Goal: Transaction & Acquisition: Purchase product/service

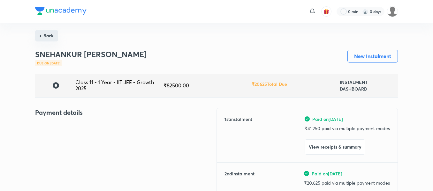
click at [44, 39] on button "Back" at bounding box center [46, 35] width 23 height 11
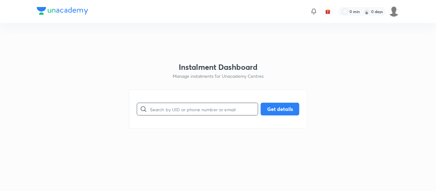
click at [205, 111] on input "text" at bounding box center [204, 109] width 108 height 16
paste input "[EMAIL_ADDRESS][DOMAIN_NAME]"
type input "[EMAIL_ADDRESS][DOMAIN_NAME]"
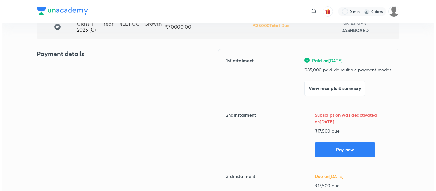
scroll to position [60, 0]
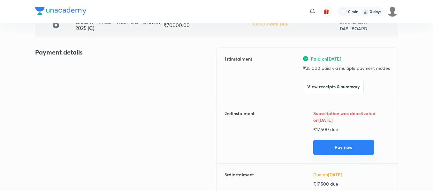
click at [346, 152] on button "Pay now" at bounding box center [343, 147] width 61 height 15
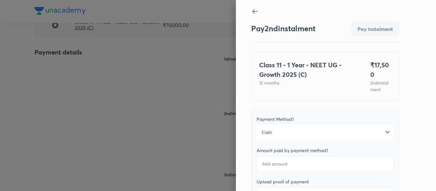
click at [299, 138] on div "Cash" at bounding box center [325, 132] width 137 height 15
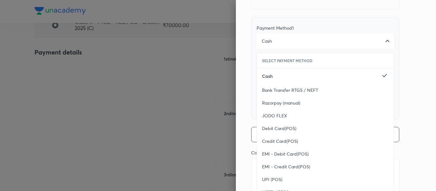
scroll to position [118, 0]
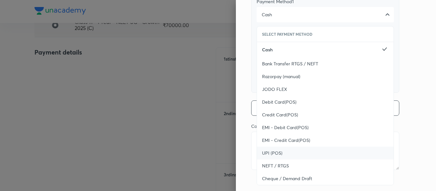
click at [270, 154] on span "UPI (POS)" at bounding box center [272, 153] width 20 height 6
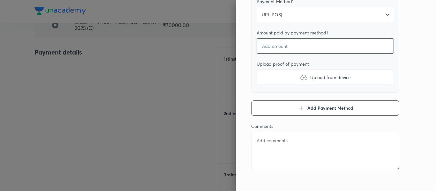
click at [265, 48] on input "number" at bounding box center [325, 45] width 137 height 15
type textarea "x"
type input "1"
type textarea "x"
type input "17"
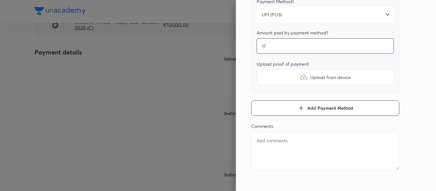
type textarea "x"
type input "175"
type textarea "x"
type input "1750"
type textarea "x"
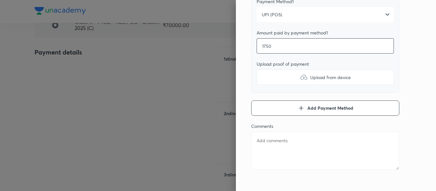
type input "17500"
type textarea "x"
type input "17500"
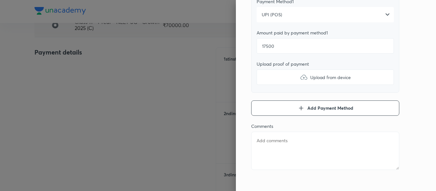
click at [271, 75] on label "Upload from device" at bounding box center [325, 77] width 137 height 15
click at [0, 0] on input "Upload from device" at bounding box center [0, 0] width 0 height 0
type textarea "x"
click at [269, 135] on textarea at bounding box center [325, 151] width 148 height 38
type textarea "2"
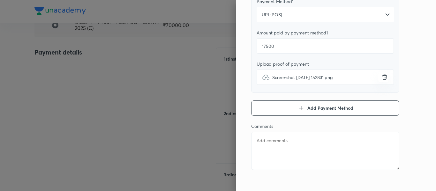
type textarea "x"
type textarea "2n"
type textarea "x"
type textarea "2nd"
type textarea "x"
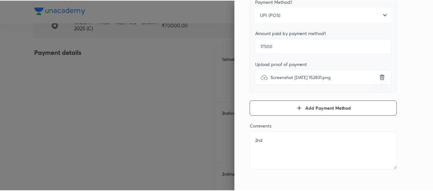
scroll to position [0, 0]
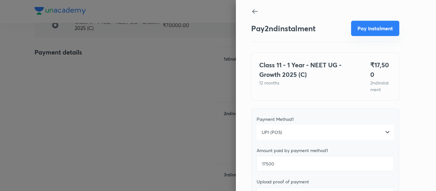
type textarea "2nd"
click at [363, 31] on button "Pay instalment" at bounding box center [375, 28] width 48 height 15
type textarea "x"
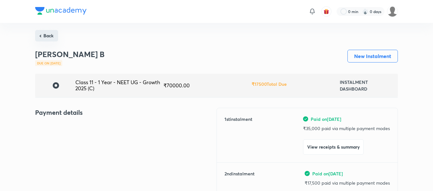
click at [46, 35] on button "Back" at bounding box center [46, 35] width 23 height 11
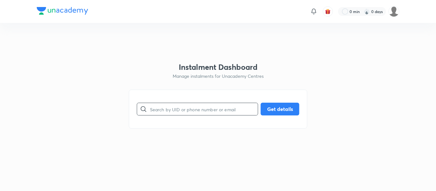
click at [165, 106] on input "text" at bounding box center [204, 109] width 108 height 16
paste input "[EMAIL_ADDRESS][DOMAIN_NAME]"
type input "[EMAIL_ADDRESS][DOMAIN_NAME]"
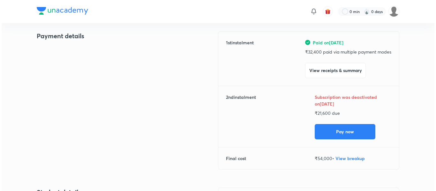
scroll to position [82, 0]
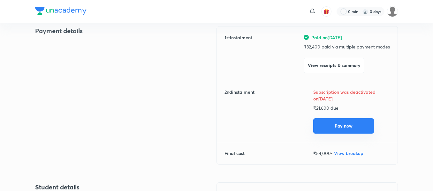
click at [330, 124] on button "Pay now" at bounding box center [343, 125] width 61 height 15
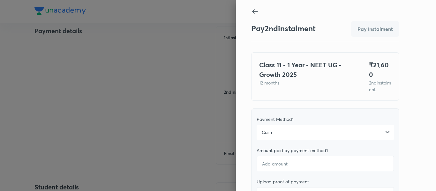
click at [298, 129] on div "Cash" at bounding box center [325, 132] width 137 height 15
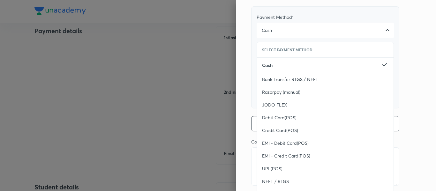
scroll to position [113, 0]
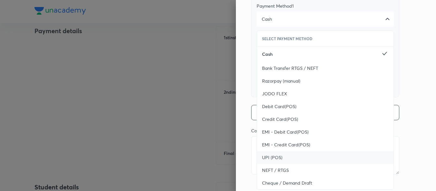
click at [277, 155] on span "UPI (POS)" at bounding box center [272, 158] width 20 height 6
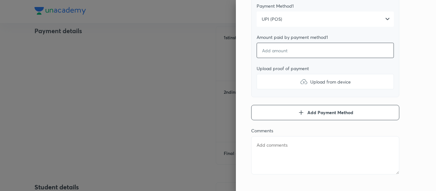
click at [272, 46] on input "number" at bounding box center [325, 50] width 137 height 15
type textarea "x"
type input "2"
type textarea "x"
type input "21"
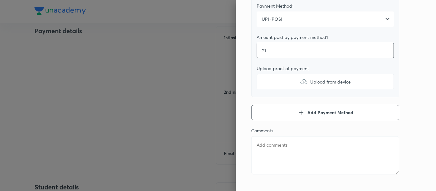
type textarea "x"
type input "216"
type textarea "x"
type input "2160"
type textarea "x"
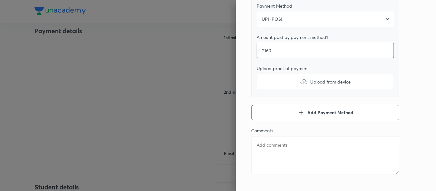
type input "21600"
type textarea "x"
type input "21600"
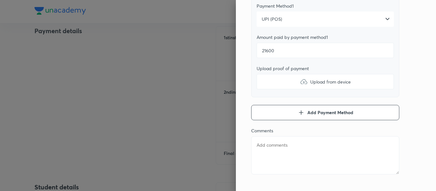
click at [273, 74] on label "Upload from device" at bounding box center [325, 81] width 137 height 15
click at [0, 0] on input "Upload from device" at bounding box center [0, 0] width 0 height 0
type textarea "x"
click at [274, 140] on textarea at bounding box center [325, 155] width 148 height 38
type textarea "2"
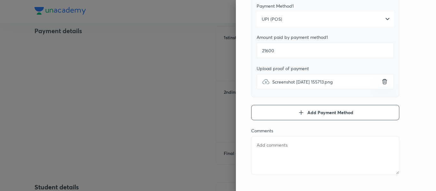
type textarea "x"
type textarea "2n"
type textarea "x"
type textarea "2nd"
type textarea "x"
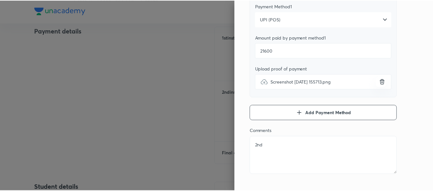
scroll to position [0, 0]
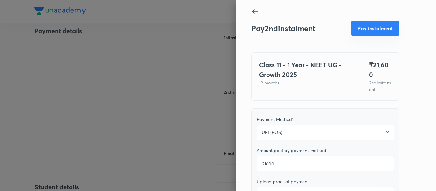
type textarea "2nd"
click at [363, 30] on button "Pay instalment" at bounding box center [375, 28] width 48 height 15
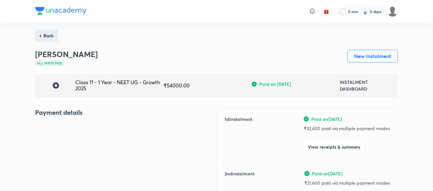
click at [45, 40] on button "Back" at bounding box center [46, 35] width 23 height 11
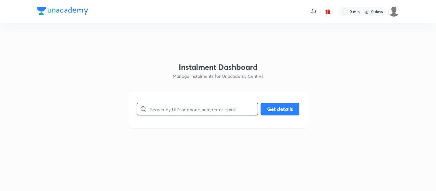
click at [183, 107] on input "text" at bounding box center [204, 109] width 108 height 16
paste input "[EMAIL_ADDRESS][DOMAIN_NAME]"
type input "[EMAIL_ADDRESS][DOMAIN_NAME]"
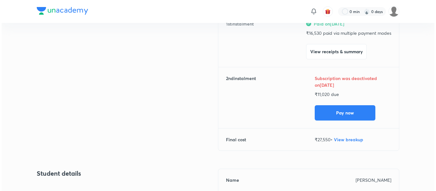
scroll to position [96, 0]
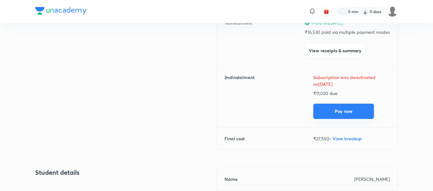
click at [341, 105] on button "Pay now" at bounding box center [343, 111] width 61 height 15
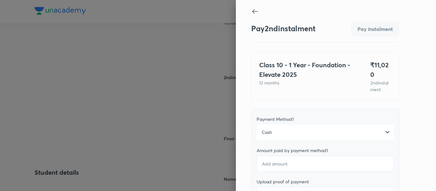
click at [291, 125] on div "Cash" at bounding box center [325, 132] width 137 height 15
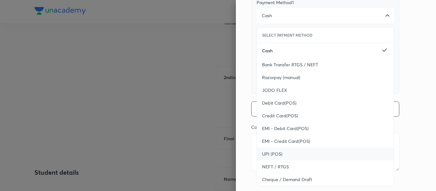
click at [268, 151] on span "UPI (POS)" at bounding box center [272, 154] width 20 height 6
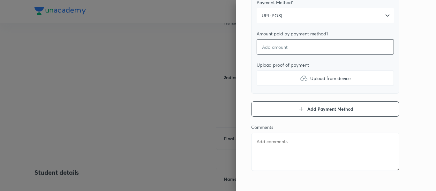
click at [274, 44] on input "number" at bounding box center [325, 46] width 137 height 15
type textarea "x"
type input "1"
type textarea "x"
type input "11"
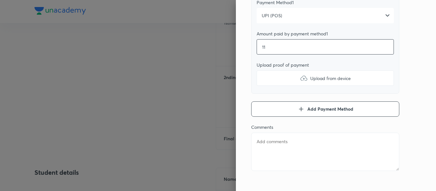
type textarea "x"
type input "110"
type textarea "x"
type input "1102"
type textarea "x"
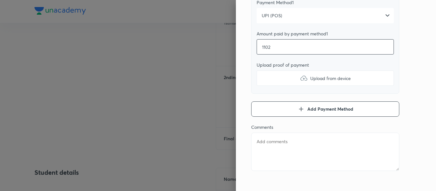
type input "11020"
type textarea "x"
type input "11020"
click at [282, 73] on label "Upload from device" at bounding box center [325, 78] width 137 height 15
click at [0, 0] on input "Upload from device" at bounding box center [0, 0] width 0 height 0
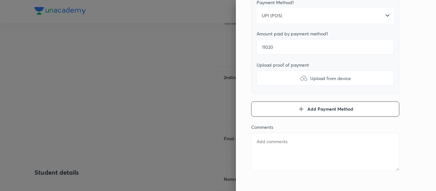
type textarea "x"
click at [275, 147] on textarea at bounding box center [325, 152] width 148 height 38
type textarea "2"
type textarea "x"
type textarea "2n"
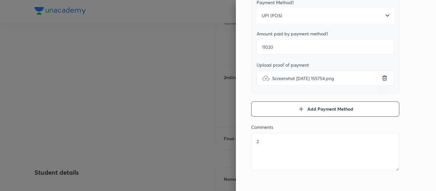
type textarea "x"
type textarea "2nd"
type textarea "x"
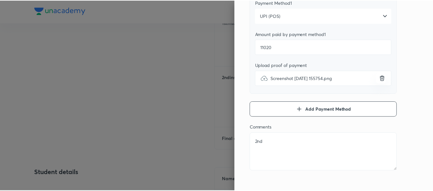
scroll to position [0, 0]
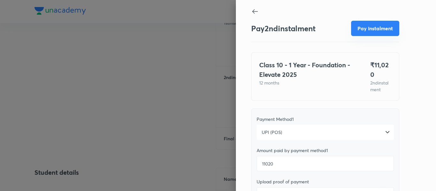
type textarea "2nd"
click at [361, 33] on button "Pay instalment" at bounding box center [375, 28] width 48 height 15
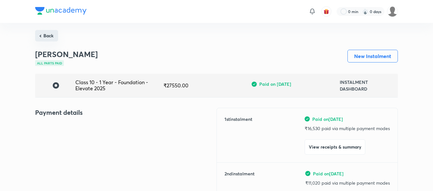
click at [50, 32] on button "Back" at bounding box center [46, 35] width 23 height 11
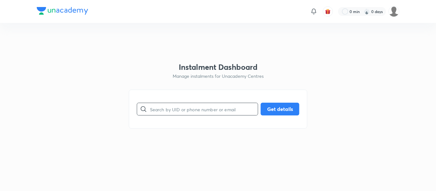
click at [162, 105] on input "text" at bounding box center [204, 109] width 108 height 16
paste input "[EMAIL_ADDRESS][DOMAIN_NAME]"
type input "[EMAIL_ADDRESS][DOMAIN_NAME]"
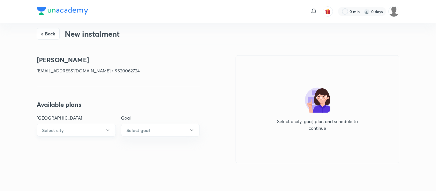
click at [87, 128] on button "Select city" at bounding box center [76, 130] width 79 height 13
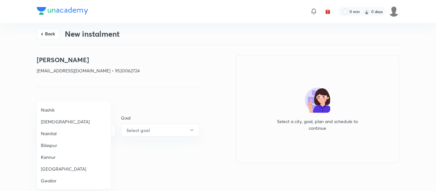
click at [52, 173] on li "[GEOGRAPHIC_DATA]" at bounding box center [74, 169] width 74 height 12
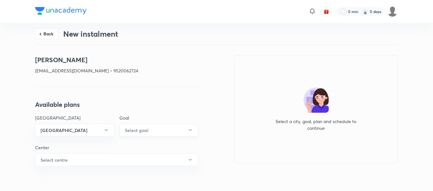
click at [147, 127] on h6 "Select goal" at bounding box center [137, 130] width 24 height 7
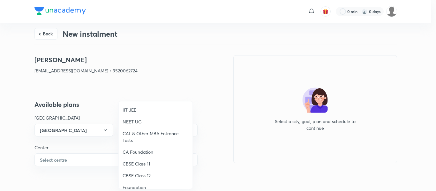
click at [138, 121] on span "NEET UG" at bounding box center [156, 121] width 66 height 7
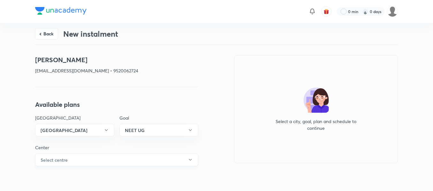
click at [76, 155] on button "Select centre" at bounding box center [116, 160] width 163 height 13
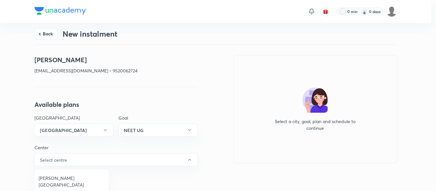
click at [53, 176] on span "[PERSON_NAME][GEOGRAPHIC_DATA]" at bounding box center [72, 181] width 66 height 13
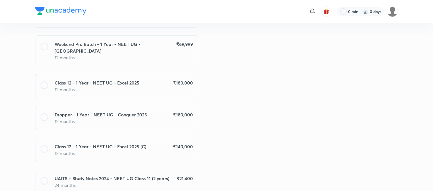
click at [177, 118] on p "12 months" at bounding box center [124, 121] width 138 height 7
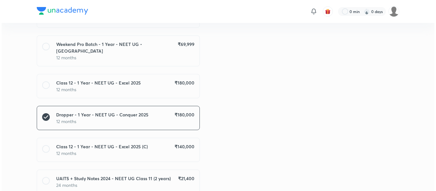
scroll to position [445, 0]
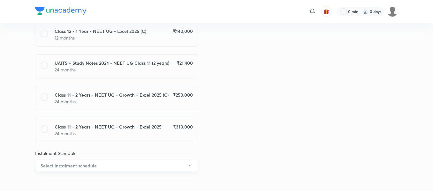
click at [134, 159] on button "Select instalment schedule" at bounding box center [116, 165] width 163 height 13
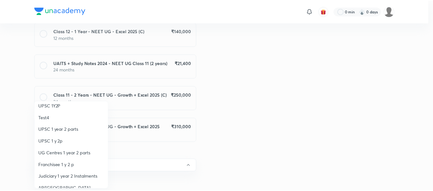
scroll to position [40, 0]
click at [66, 162] on span "Franchisee 1 y 2 p" at bounding box center [72, 164] width 66 height 7
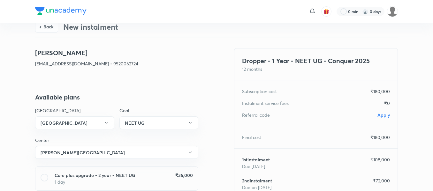
scroll to position [0, 0]
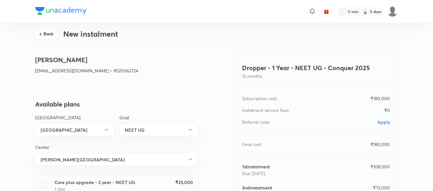
click at [384, 120] on span "Apply" at bounding box center [383, 122] width 12 height 6
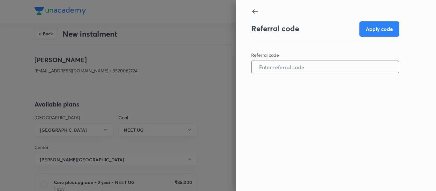
click at [313, 69] on input "text" at bounding box center [325, 67] width 147 height 16
paste input "ALIG0867QUMN45"
type input "ALIG0867QUMN45"
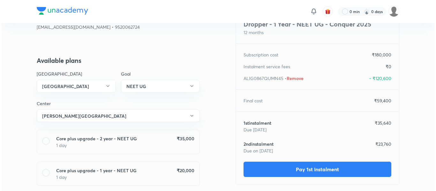
scroll to position [44, 0]
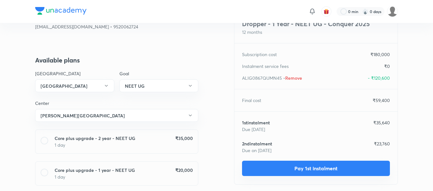
click at [280, 169] on button "Pay 1st instalment" at bounding box center [316, 168] width 148 height 15
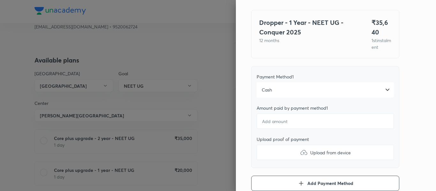
scroll to position [45, 0]
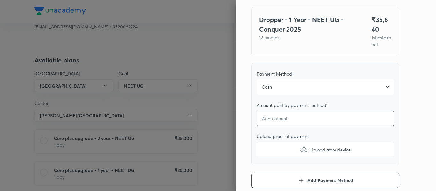
click at [269, 125] on input "number" at bounding box center [325, 118] width 137 height 15
type textarea "x"
type input "2"
type textarea "x"
type input "29"
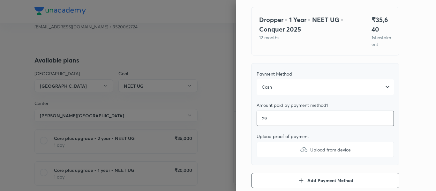
type textarea "x"
type input "296"
type textarea "x"
type input "2964"
type textarea "x"
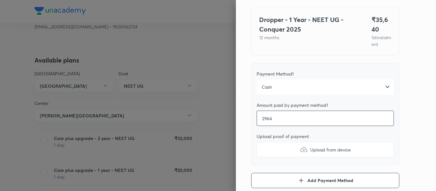
type input "29640"
type textarea "x"
type input "29640"
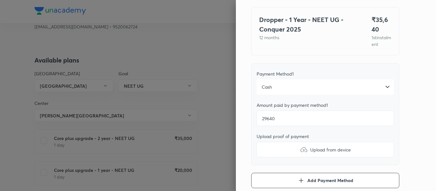
click at [270, 154] on label "Upload from device" at bounding box center [325, 149] width 137 height 15
click at [0, 0] on input "Upload from device" at bounding box center [0, 0] width 0 height 0
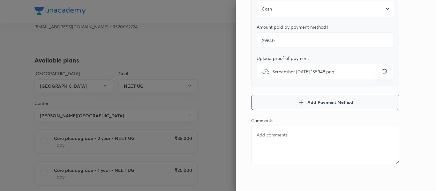
click at [282, 104] on button "Add Payment Method" at bounding box center [325, 102] width 148 height 15
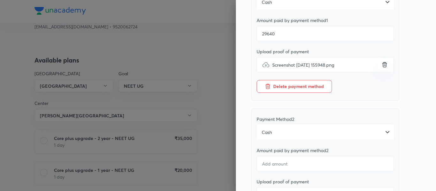
click at [291, 137] on div "Cash" at bounding box center [325, 132] width 137 height 15
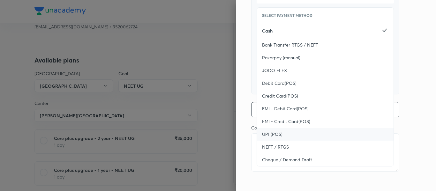
scroll to position [267, 0]
click at [279, 140] on div "UPI (POS)" at bounding box center [325, 134] width 137 height 13
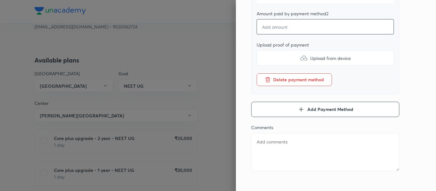
click at [266, 34] on input "number" at bounding box center [325, 26] width 137 height 15
type textarea "x"
type input "6"
type textarea "x"
type input "60"
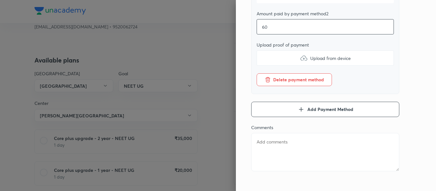
type textarea "x"
type input "600"
type textarea "x"
type input "6000"
type textarea "x"
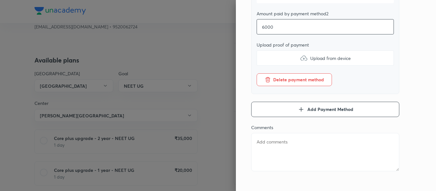
type input "6000"
click at [278, 63] on label "Upload from device" at bounding box center [325, 57] width 137 height 15
click at [0, 0] on input "Upload from device" at bounding box center [0, 0] width 0 height 0
type textarea "x"
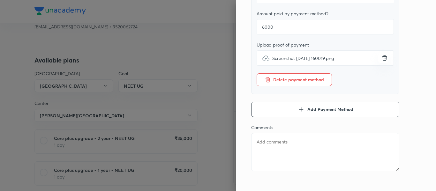
click at [298, 153] on textarea at bounding box center [325, 152] width 148 height 38
type textarea "2"
type textarea "x"
type textarea "2d"
type textarea "x"
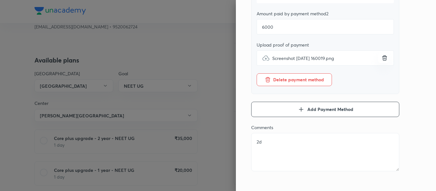
type textarea "2"
type textarea "x"
type textarea "1"
type textarea "x"
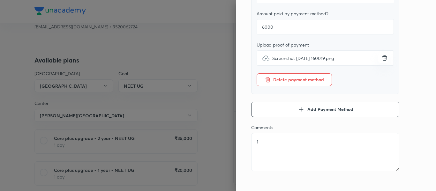
type textarea "1s"
type textarea "x"
type textarea "1st"
type textarea "x"
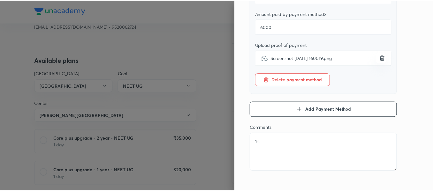
scroll to position [0, 0]
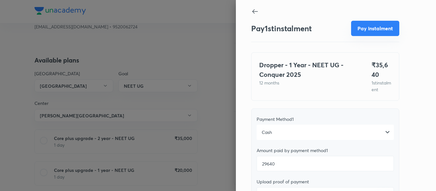
type textarea "1st"
click at [357, 23] on button "Pay instalment" at bounding box center [375, 28] width 48 height 15
type textarea "x"
